Goal: Information Seeking & Learning: Learn about a topic

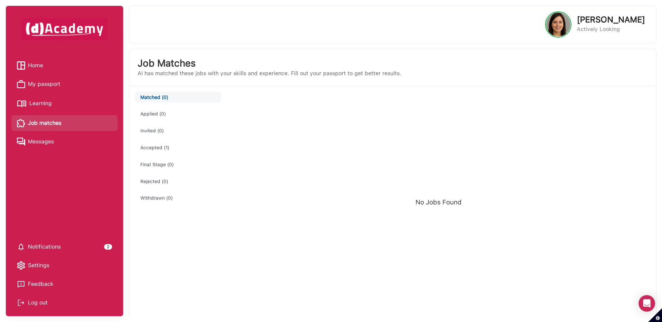
click at [154, 149] on button "Accepted (1)" at bounding box center [178, 147] width 86 height 11
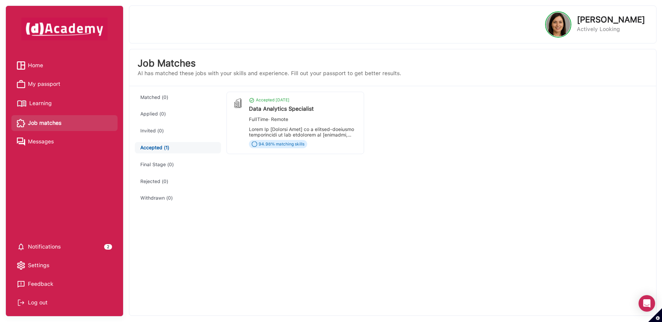
click at [290, 109] on div "Data Analytics Specialist" at bounding box center [303, 109] width 109 height 7
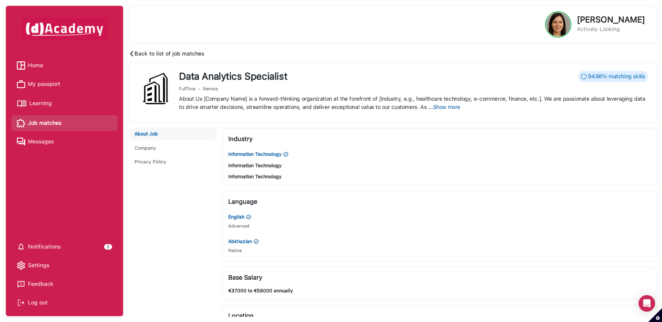
scroll to position [450, 0]
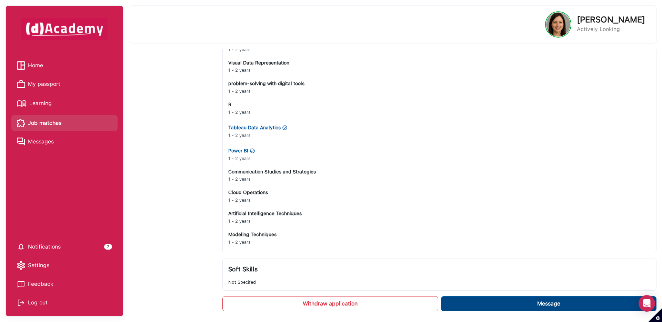
click at [526, 306] on button "Message" at bounding box center [549, 303] width 216 height 15
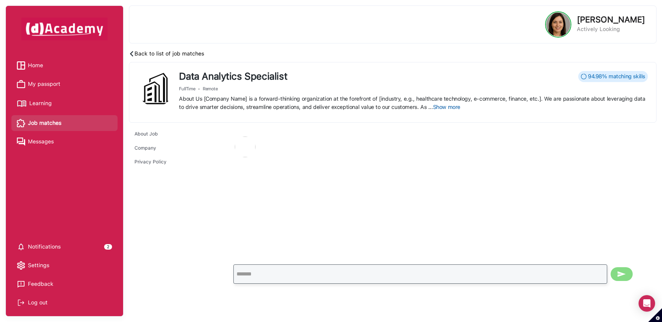
click at [346, 265] on input "text" at bounding box center [421, 274] width 374 height 19
type input "**"
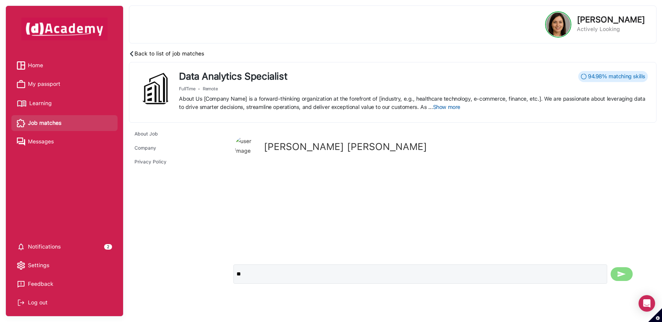
click at [622, 276] on img "submit" at bounding box center [622, 274] width 8 height 8
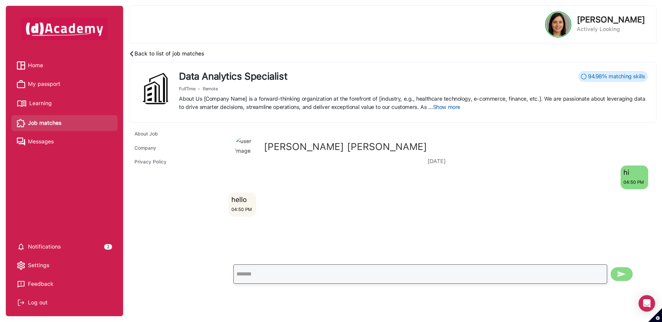
click at [314, 275] on input "text" at bounding box center [421, 274] width 374 height 19
type input "**********"
click at [611, 267] on button "submit" at bounding box center [622, 274] width 22 height 14
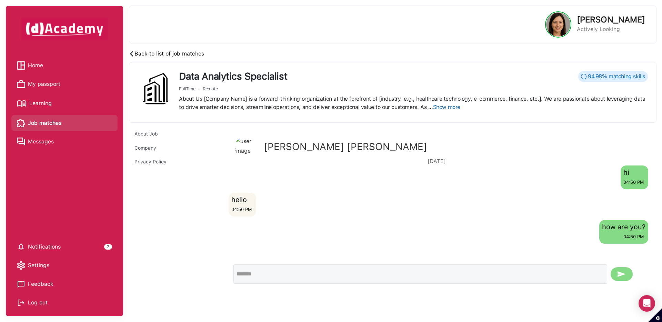
scroll to position [24, 0]
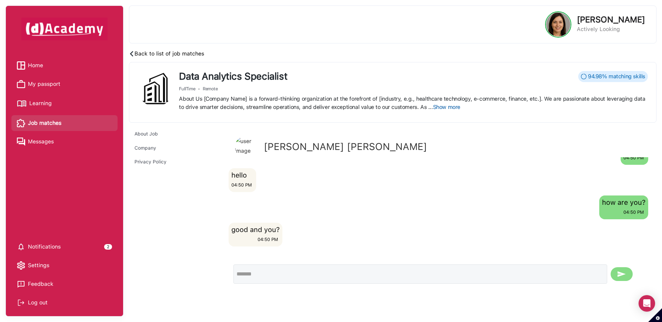
click at [130, 55] on img at bounding box center [132, 54] width 6 height 6
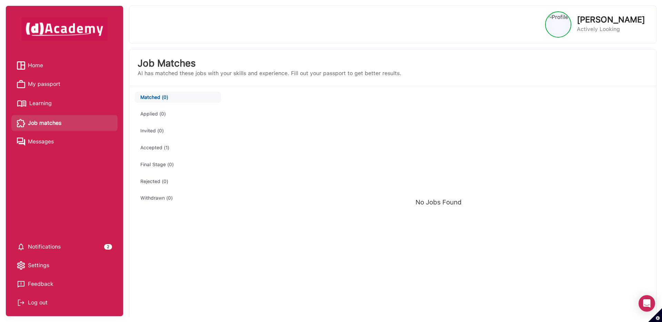
click at [35, 67] on span "Home" at bounding box center [35, 65] width 15 height 10
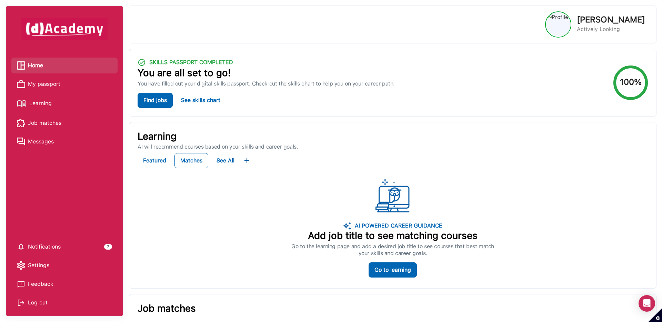
click at [47, 104] on span "Learning" at bounding box center [40, 103] width 22 height 10
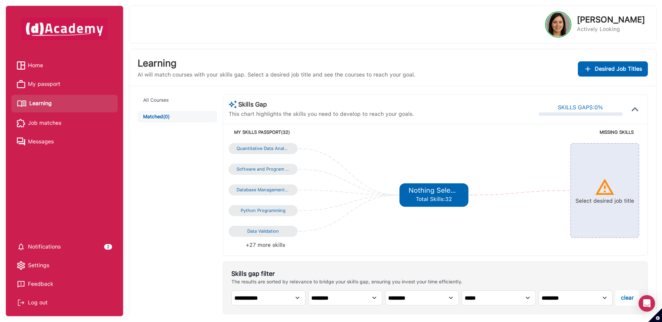
click at [590, 77] on div "Learning AI will match courses with your skills gap. Select a desired job title…" at bounding box center [393, 69] width 511 height 23
click at [590, 73] on button "Desired Job Titles" at bounding box center [613, 68] width 70 height 15
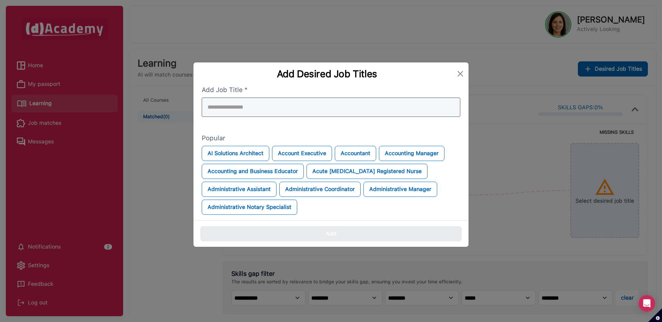
click at [370, 111] on div at bounding box center [331, 107] width 259 height 19
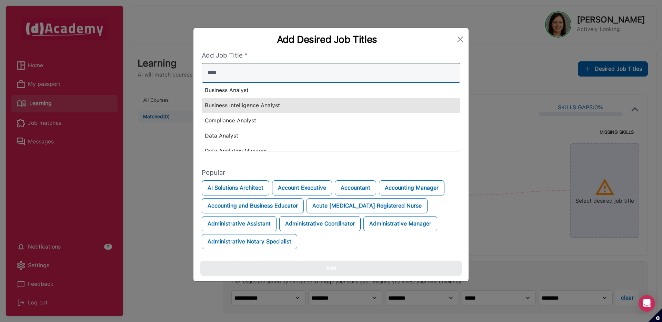
type input "****"
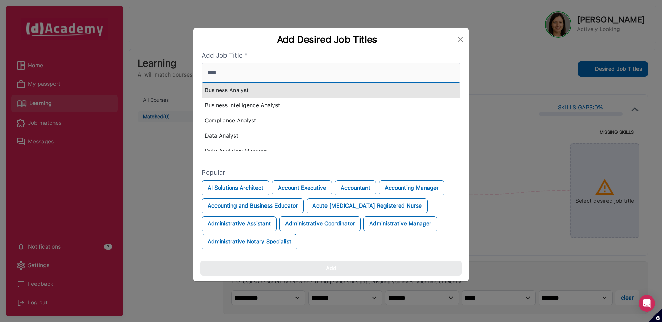
click at [336, 92] on div "Business Analyst" at bounding box center [331, 90] width 258 height 15
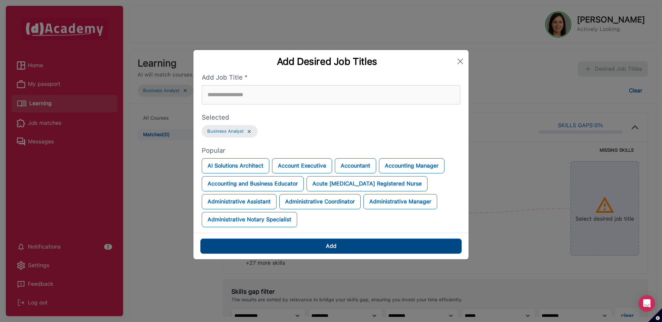
click at [329, 246] on div "Add" at bounding box center [331, 246] width 11 height 10
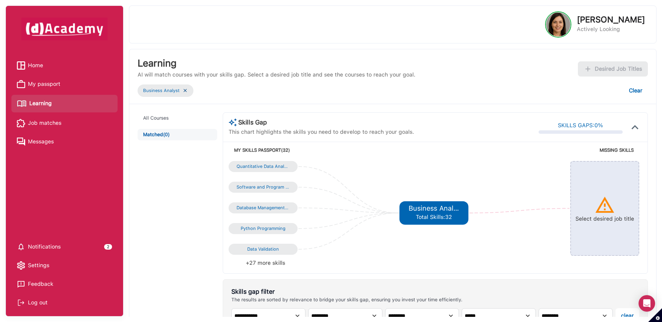
click at [186, 89] on img at bounding box center [185, 91] width 6 height 6
click at [185, 91] on img at bounding box center [185, 91] width 6 height 6
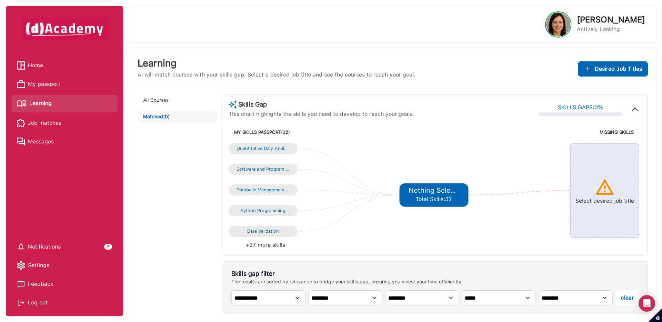
click at [185, 91] on div "**********" at bounding box center [392, 287] width 527 height 403
click at [623, 71] on span "Desired Job Titles" at bounding box center [618, 69] width 47 height 10
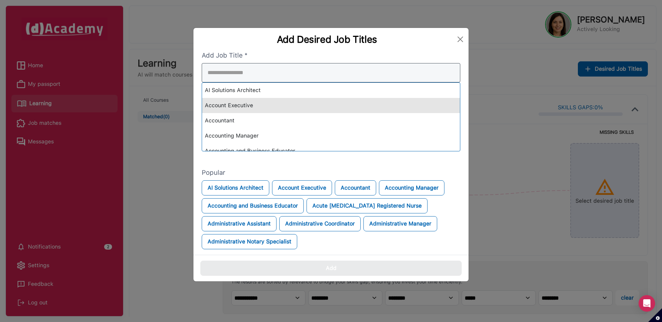
click at [429, 111] on div "AI Solutions Architect Account Executive Accountant Accounting Manager Accounti…" at bounding box center [331, 107] width 259 height 88
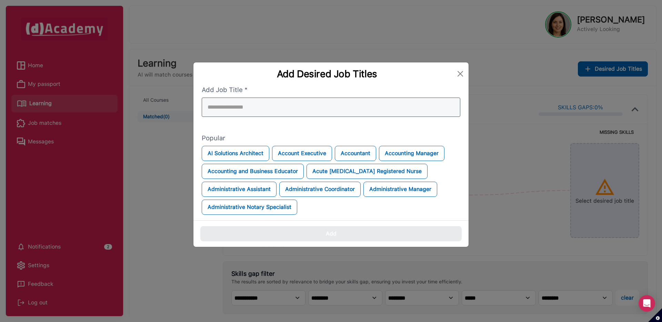
click at [429, 111] on input "search" at bounding box center [331, 107] width 259 height 19
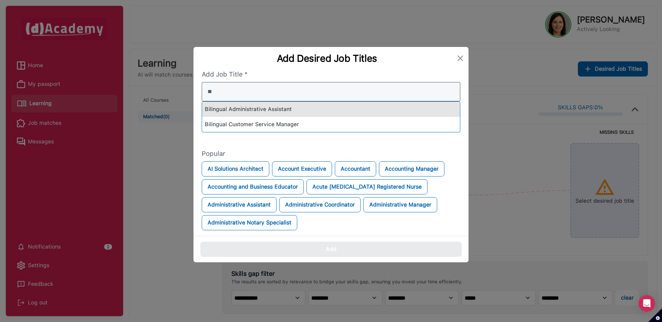
type input "*"
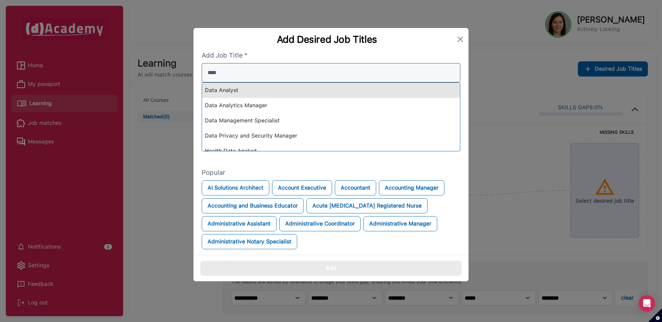
type input "****"
click at [344, 89] on div "Data Analyst" at bounding box center [331, 90] width 258 height 15
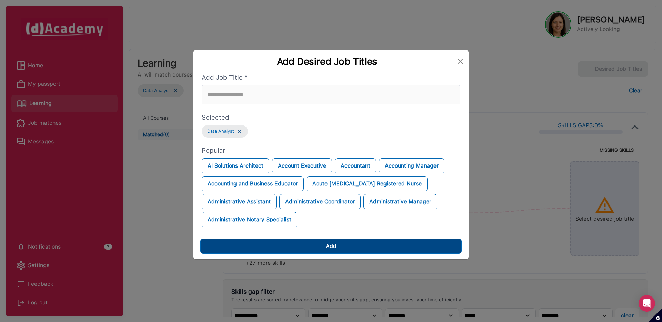
click at [353, 247] on button "Add" at bounding box center [330, 246] width 261 height 15
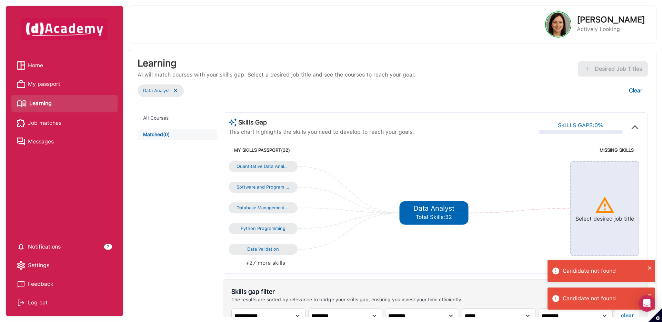
click at [175, 92] on img at bounding box center [176, 91] width 6 height 6
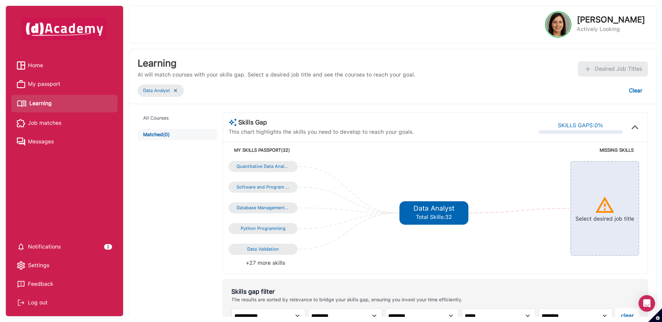
click at [175, 91] on img at bounding box center [176, 91] width 6 height 6
click at [176, 104] on div "**********" at bounding box center [392, 305] width 527 height 403
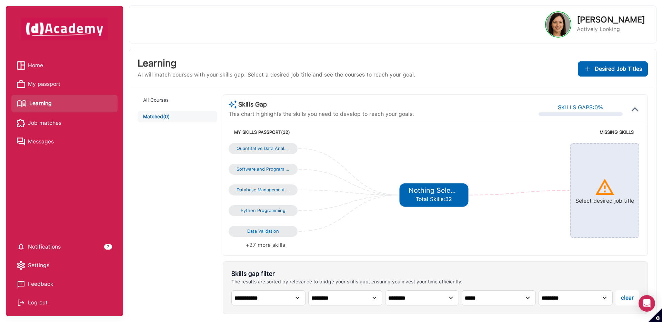
click at [35, 103] on span "Learning" at bounding box center [40, 103] width 22 height 10
click at [601, 66] on span "Desired Job Titles" at bounding box center [618, 69] width 47 height 10
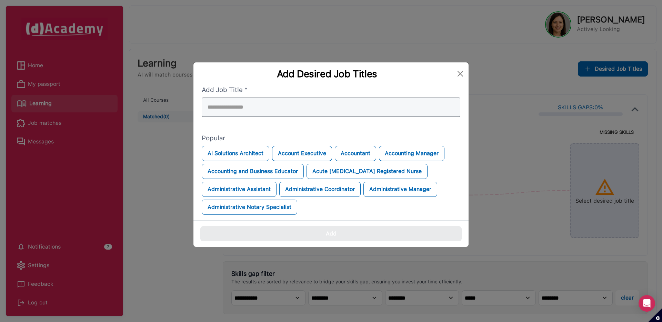
click at [337, 113] on div at bounding box center [331, 107] width 259 height 19
click at [337, 109] on input "search" at bounding box center [331, 107] width 259 height 19
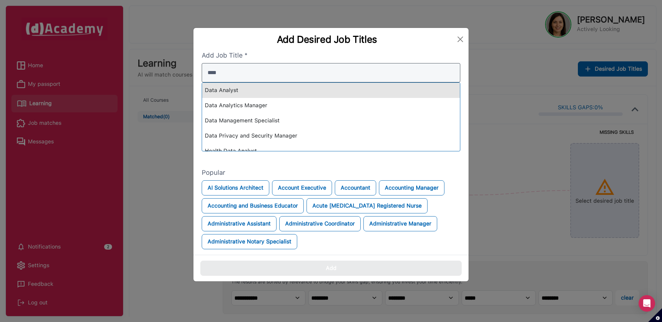
type input "****"
click at [323, 91] on div "Data Analyst" at bounding box center [331, 90] width 258 height 15
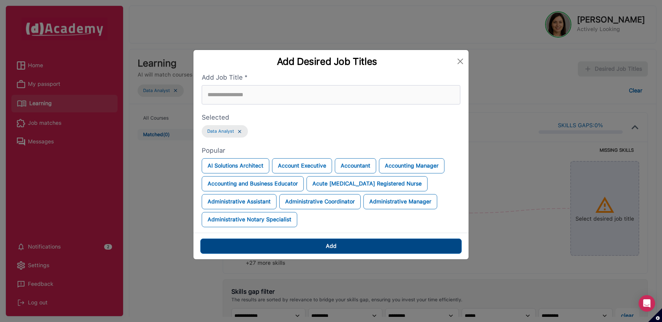
click at [328, 246] on div "Add" at bounding box center [331, 246] width 11 height 10
